Goal: Task Accomplishment & Management: Manage account settings

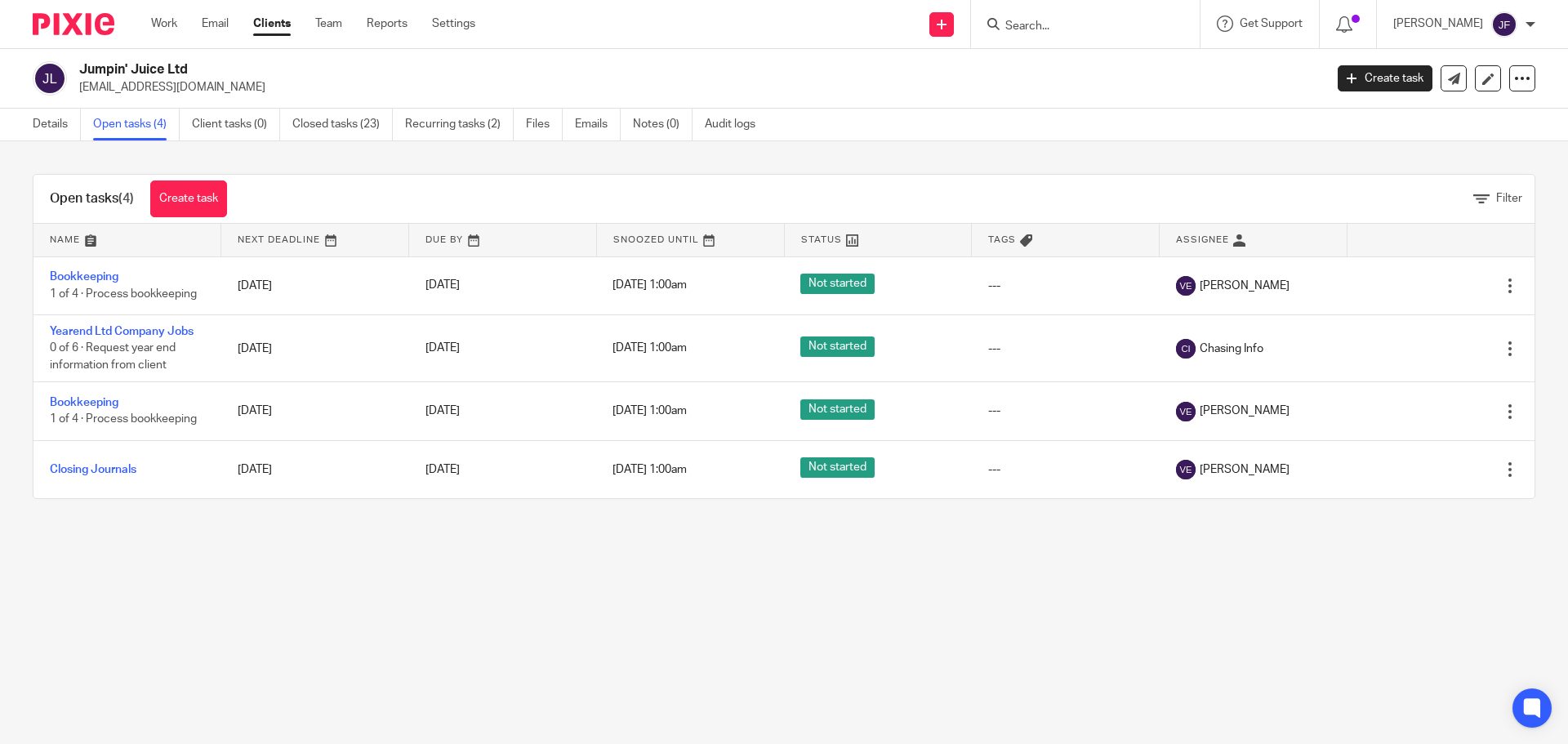
click at [78, 26] on img at bounding box center [73, 24] width 82 height 22
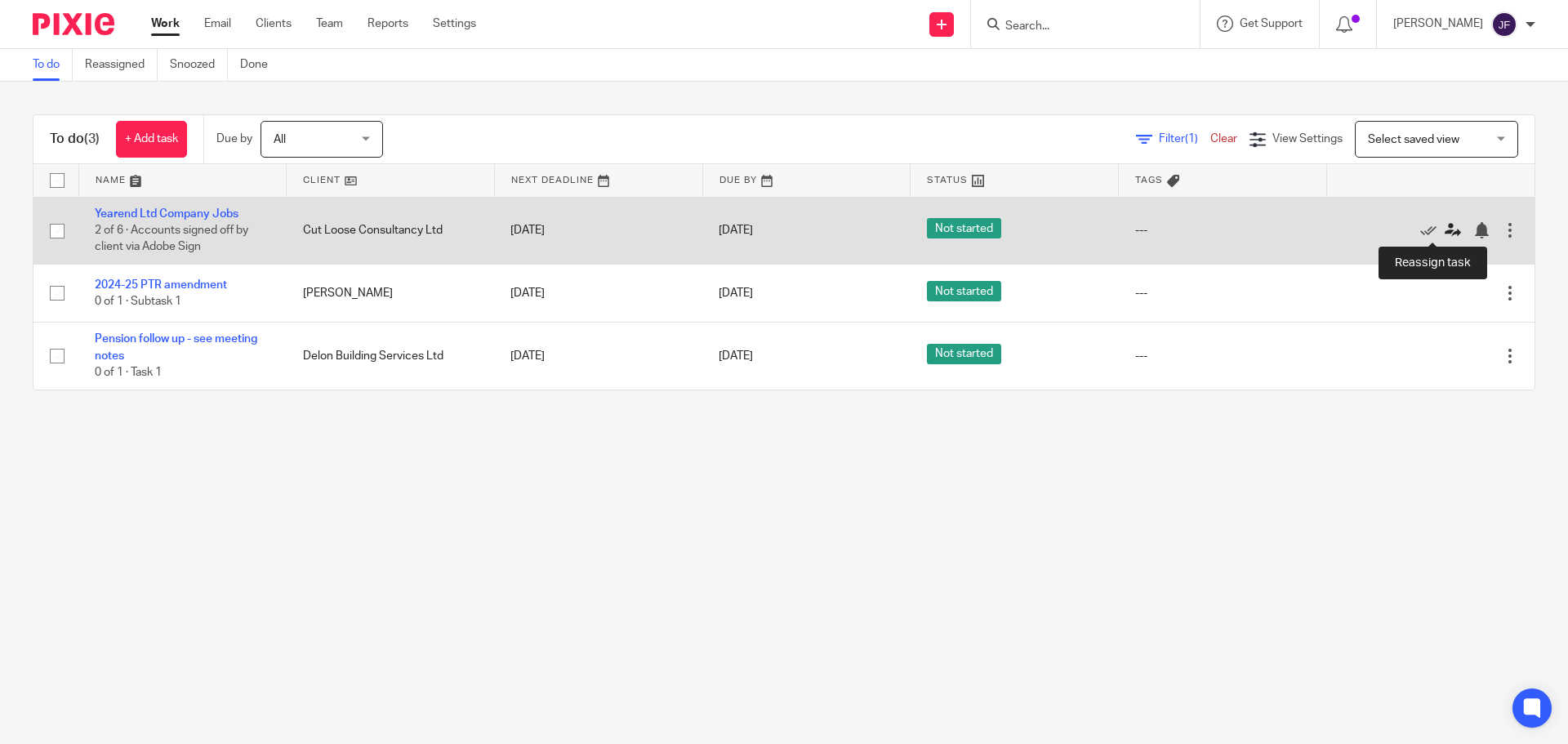
click at [1444, 232] on icon at bounding box center [1452, 229] width 16 height 16
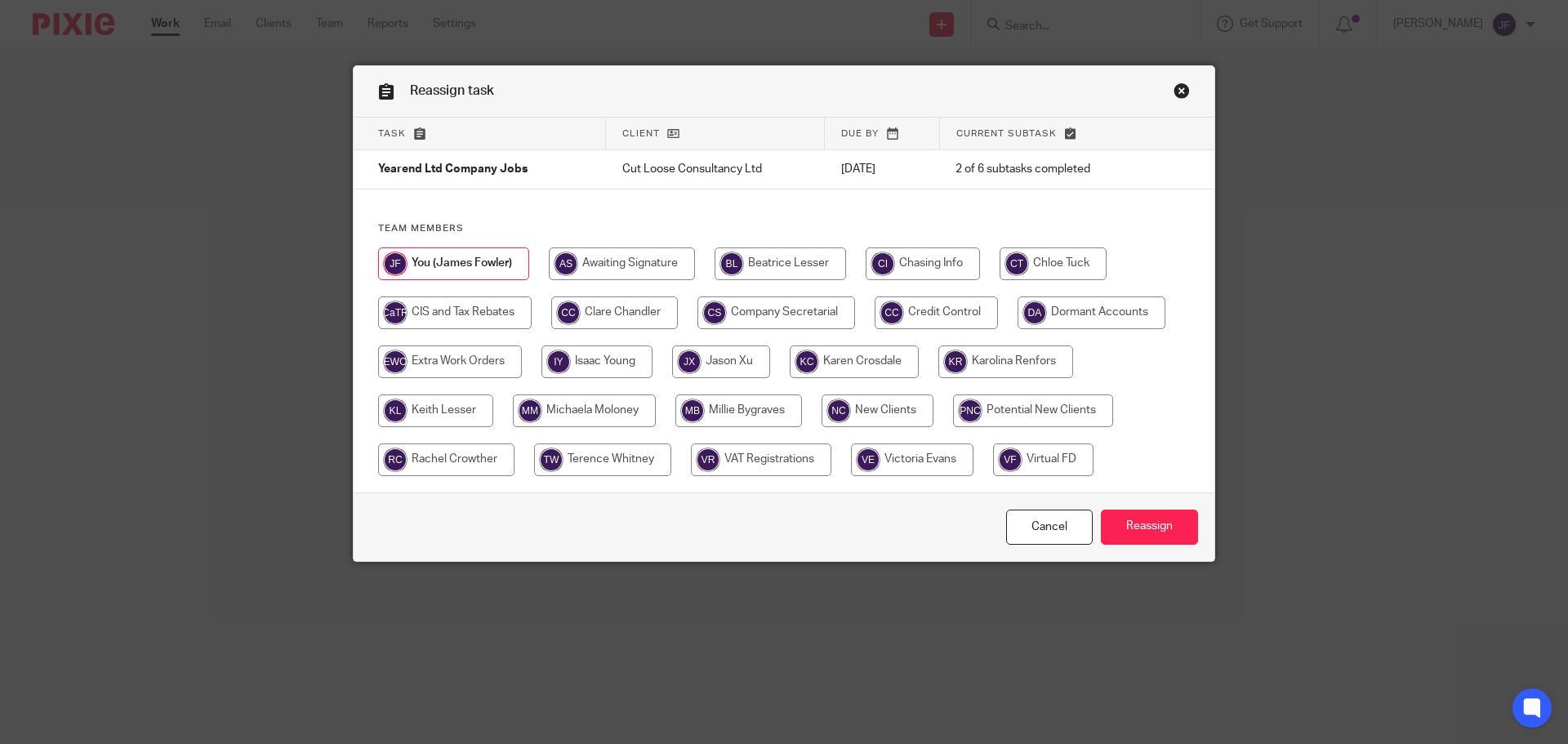
click at [721, 365] on input "radio" at bounding box center [721, 362] width 98 height 33
radio input "true"
click at [1128, 519] on input "Reassign" at bounding box center [1148, 527] width 97 height 36
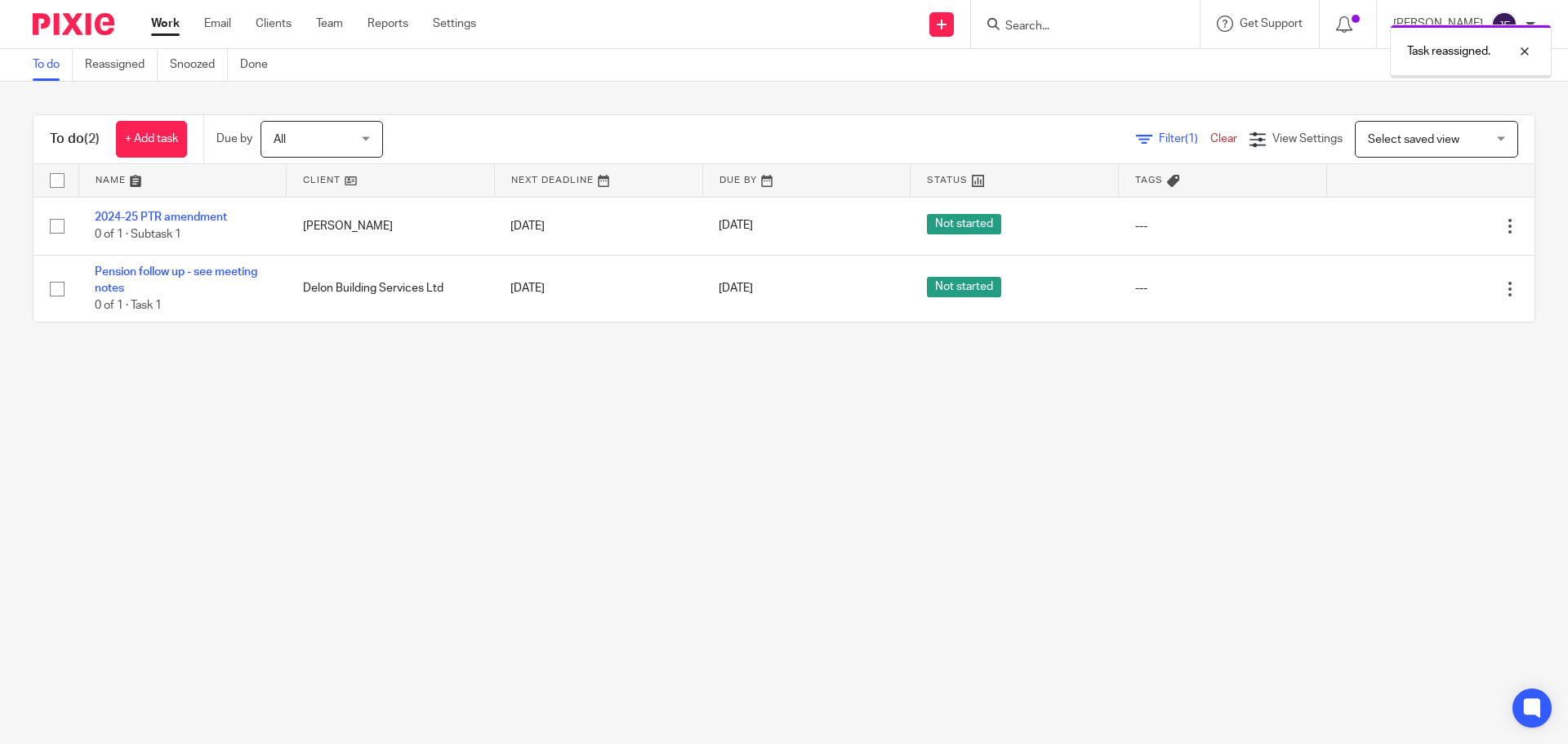
click at [91, 46] on div at bounding box center [67, 24] width 134 height 48
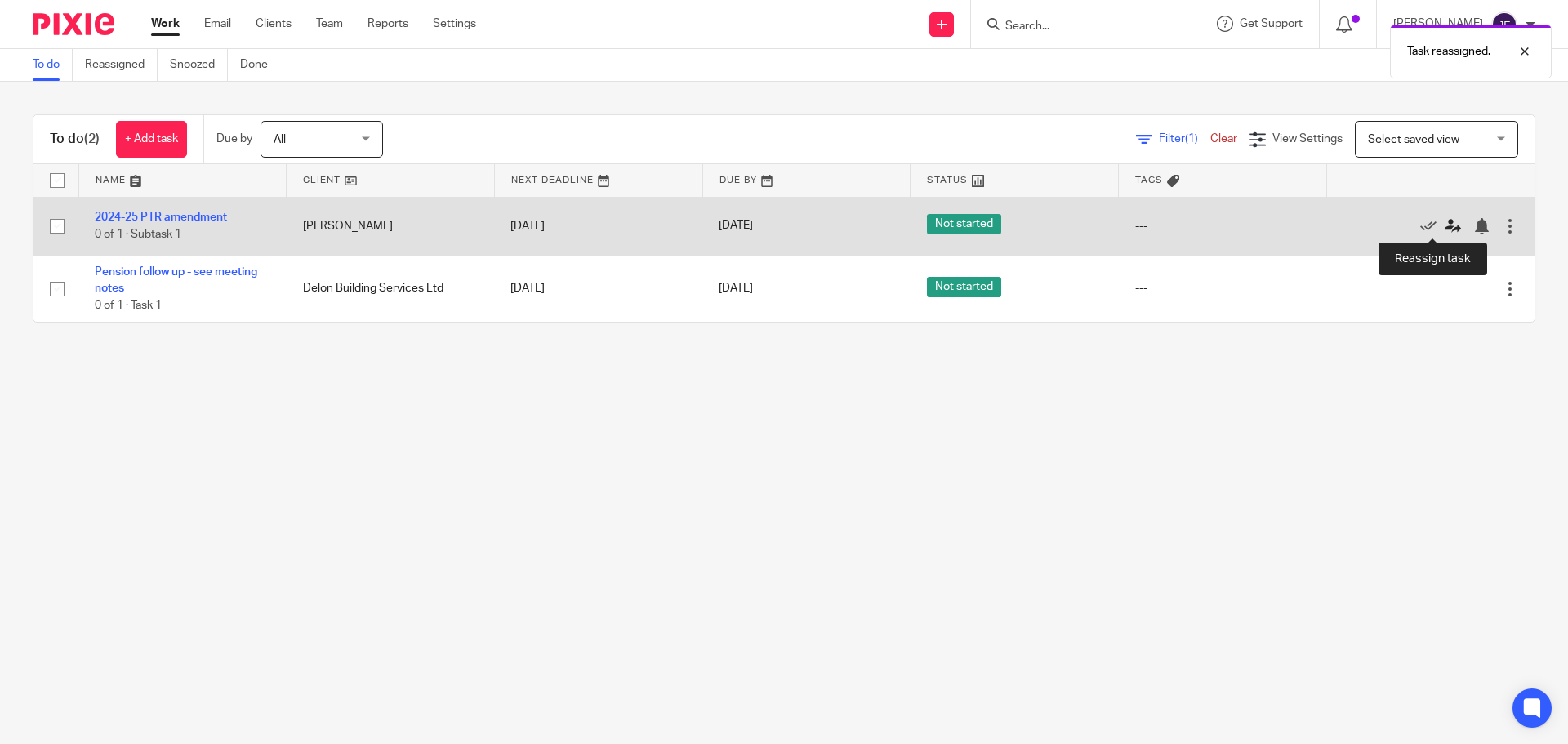
click at [1444, 227] on icon at bounding box center [1452, 226] width 16 height 16
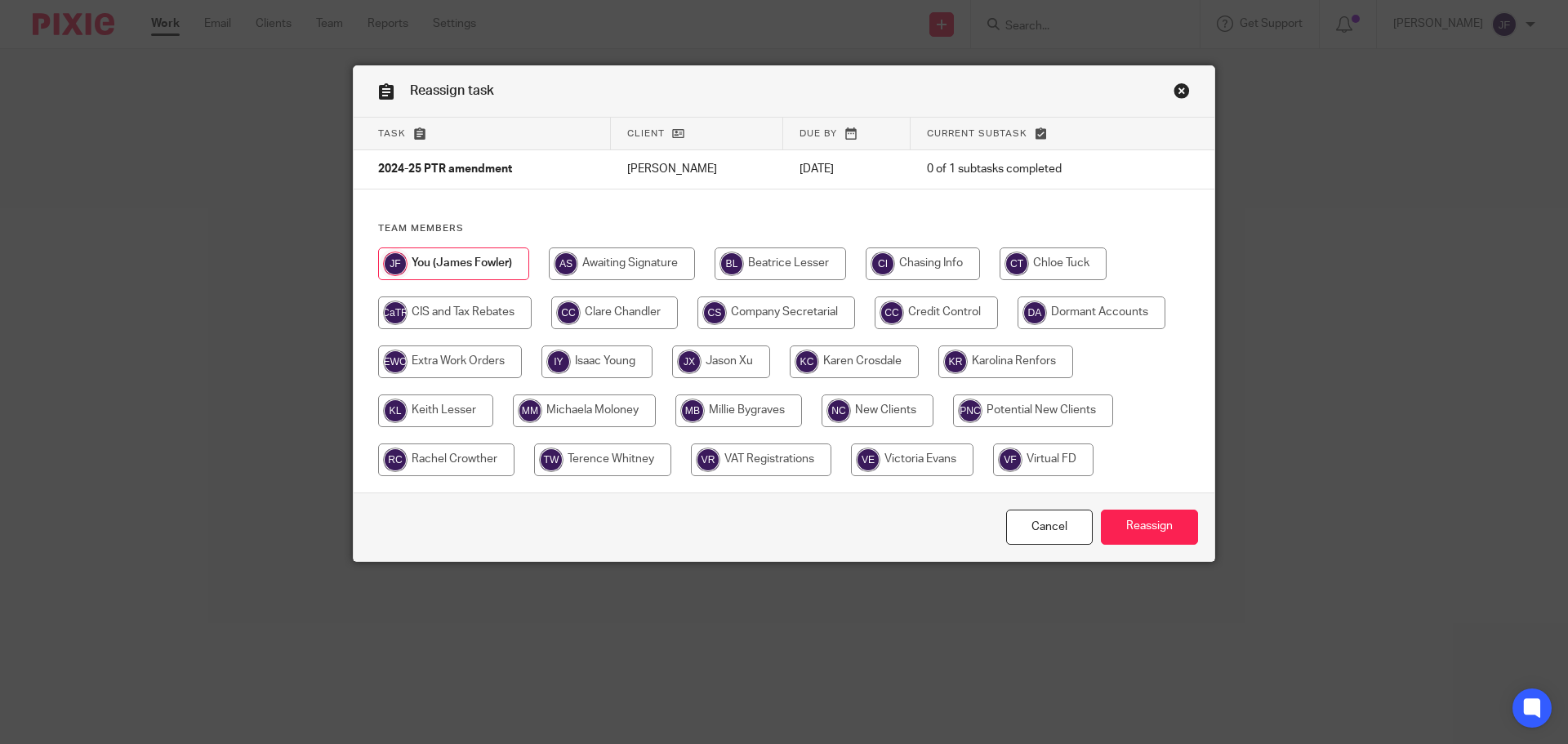
click at [1019, 261] on input "radio" at bounding box center [1052, 264] width 107 height 33
radio input "true"
click at [1146, 520] on input "Reassign" at bounding box center [1148, 527] width 97 height 36
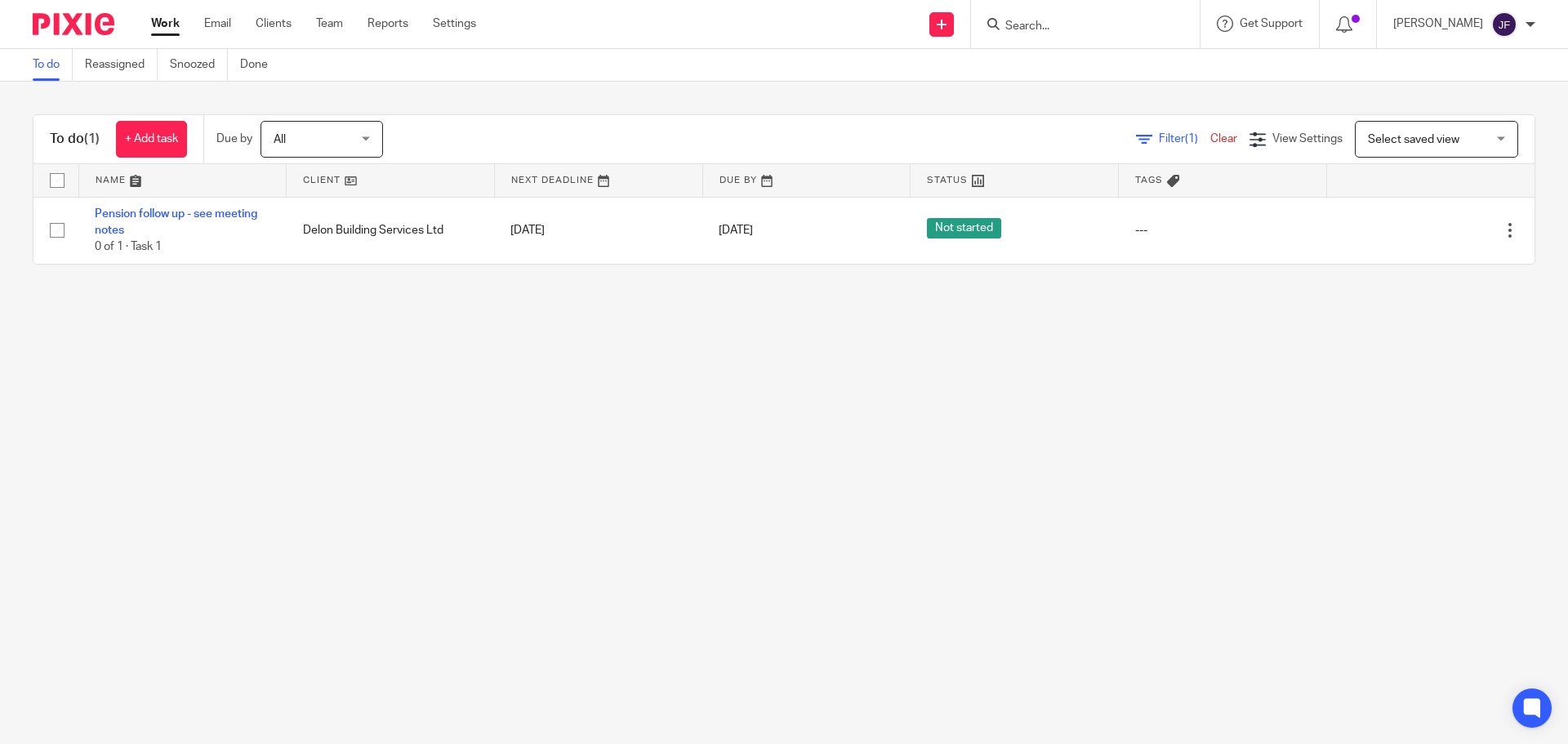
click at [1078, 32] on input "Search" at bounding box center [1076, 26] width 147 height 14
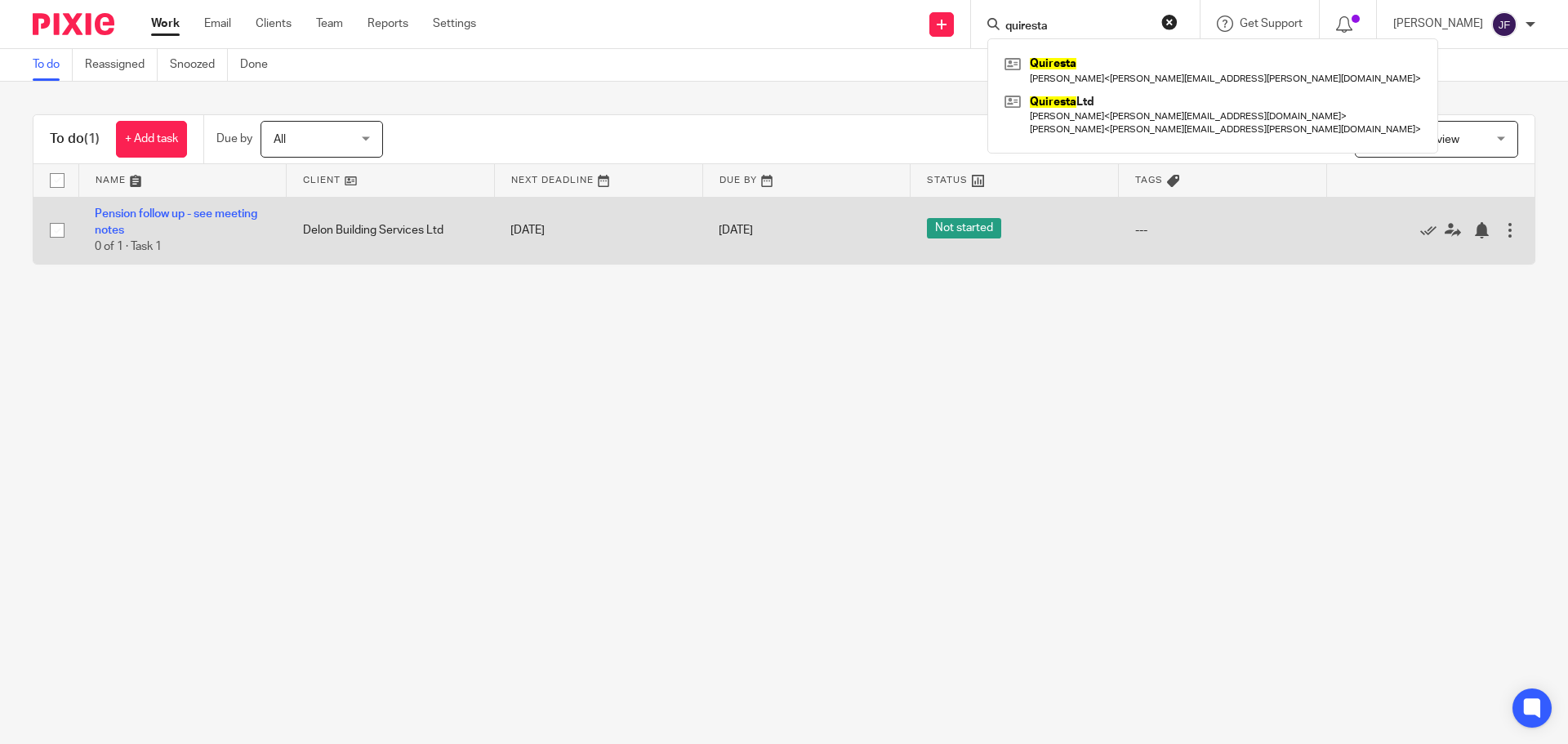
type input "quiresta"
